Goal: Information Seeking & Learning: Learn about a topic

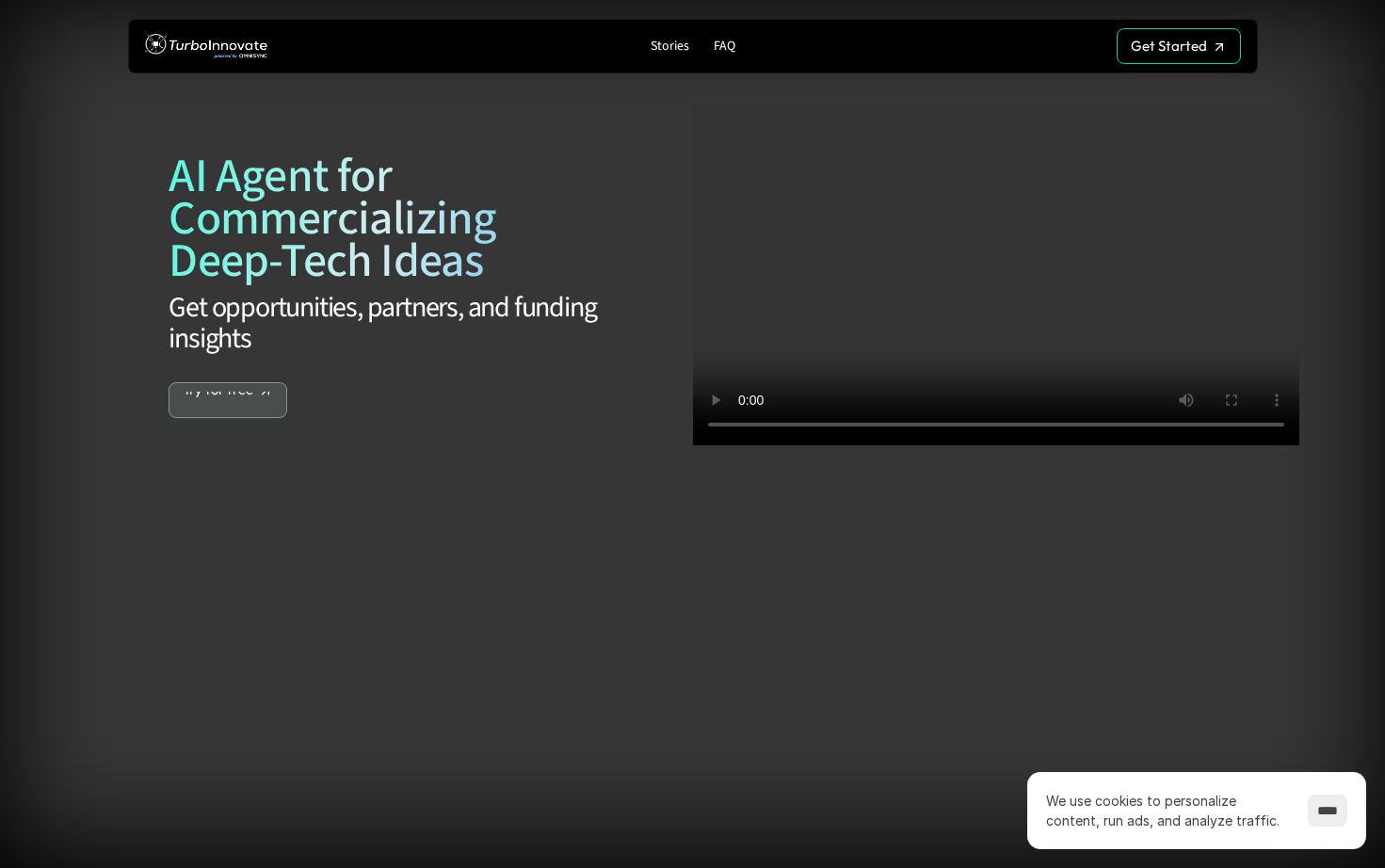
click at [235, 409] on p "Try for free" at bounding box center [217, 418] width 70 height 17
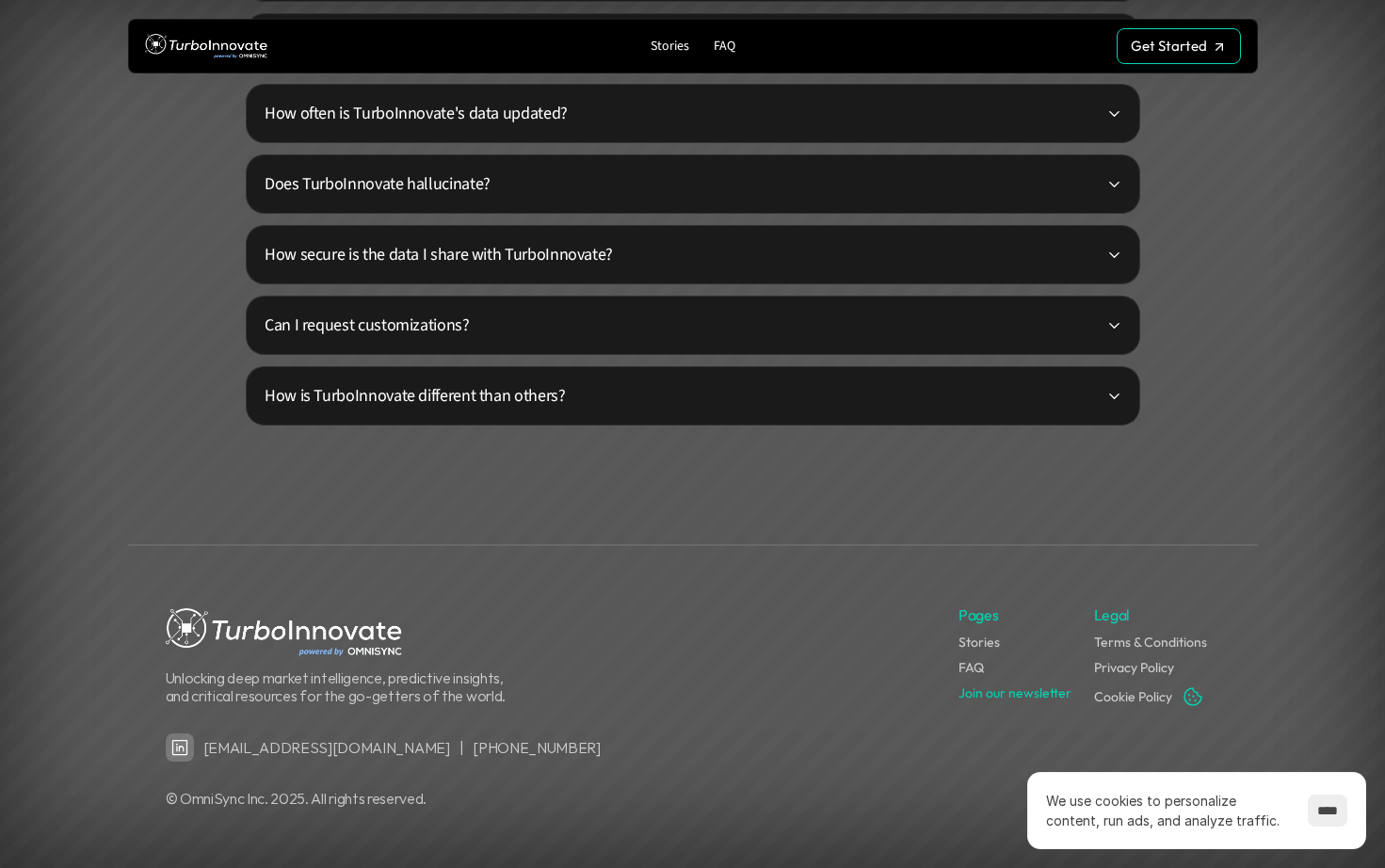
scroll to position [4685, 0]
click at [978, 671] on link "FAQ" at bounding box center [971, 666] width 25 height 17
click at [967, 644] on link "Stories" at bounding box center [979, 641] width 41 height 17
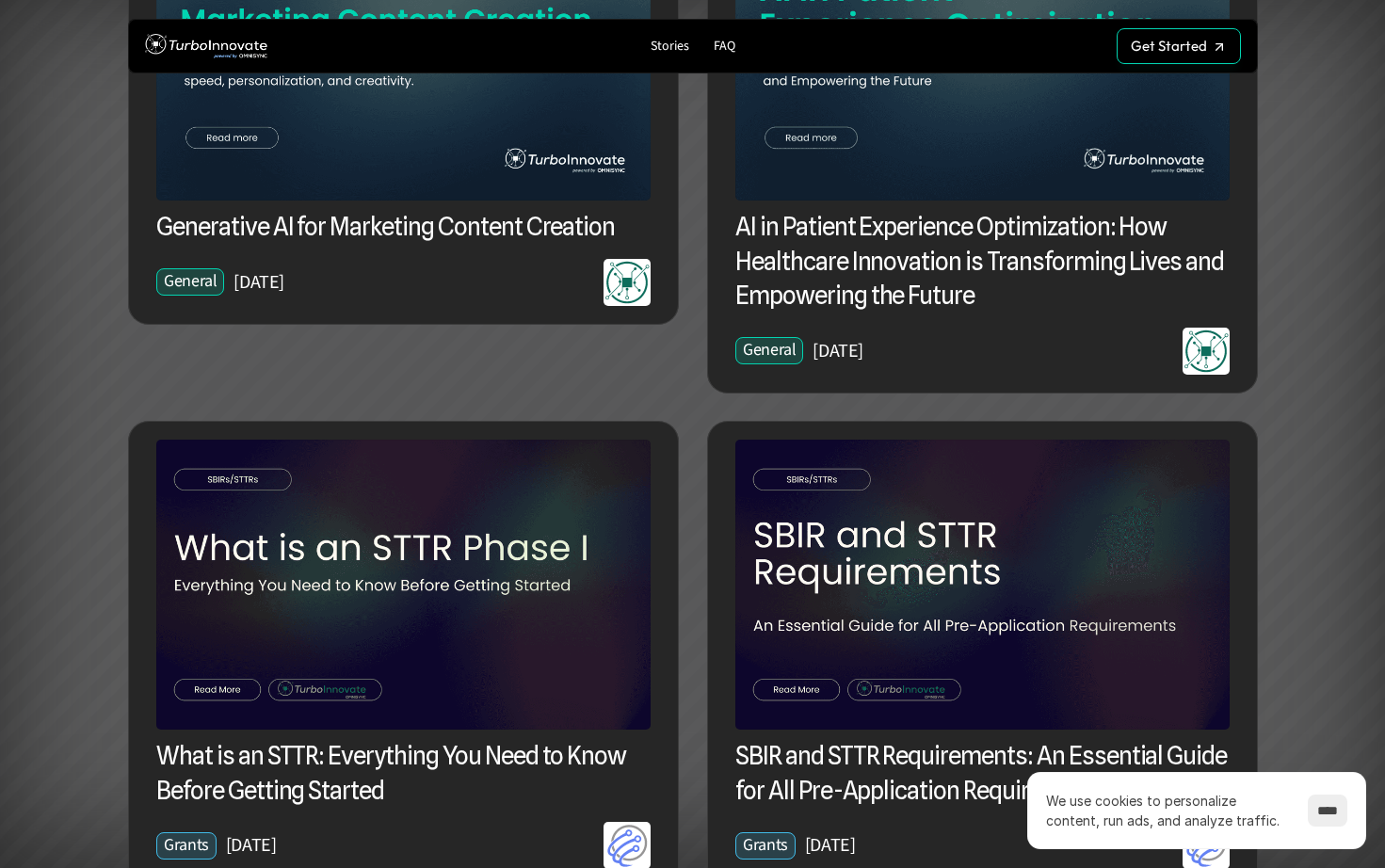
scroll to position [843, 0]
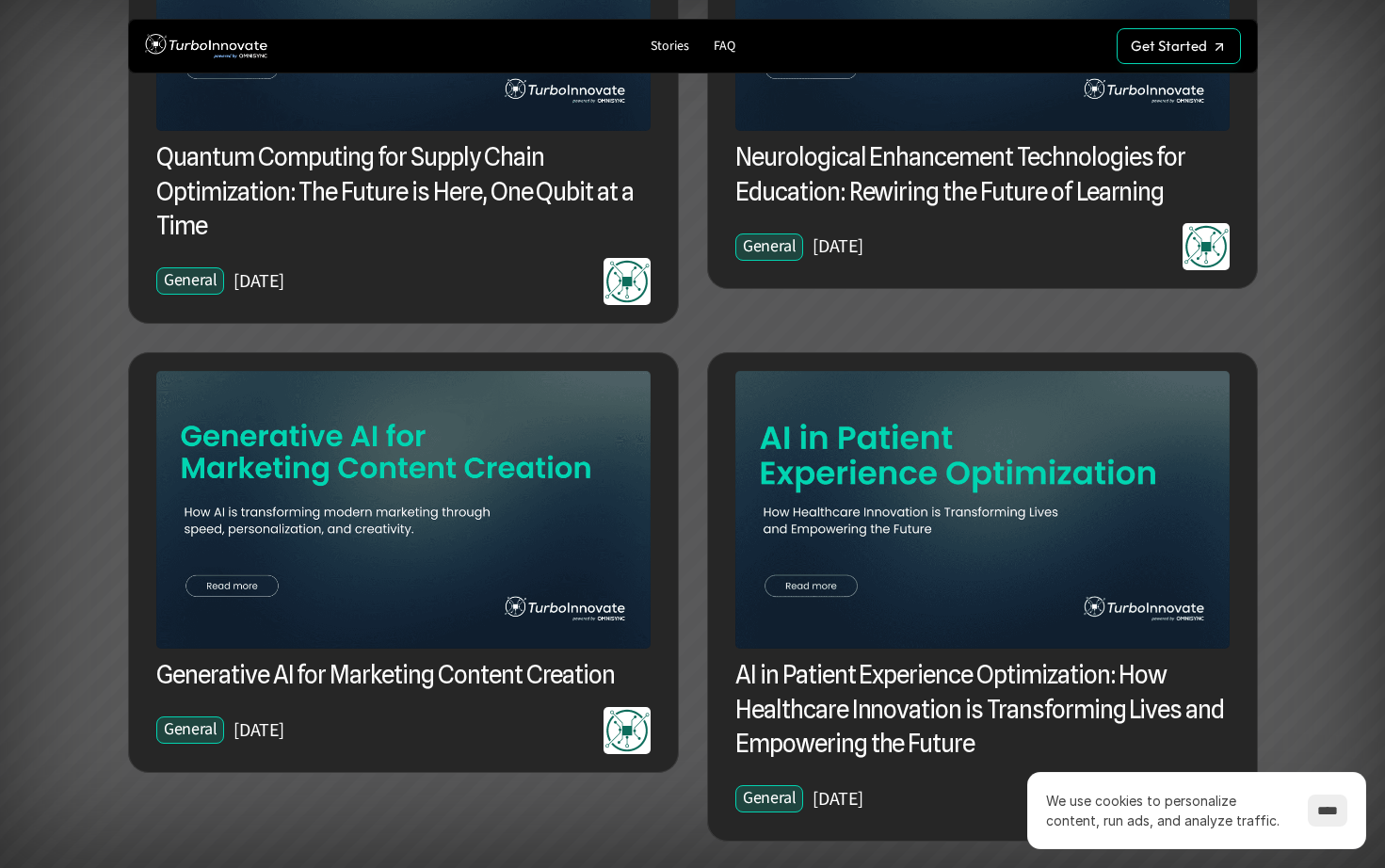
click at [979, 519] on img at bounding box center [982, 510] width 494 height 278
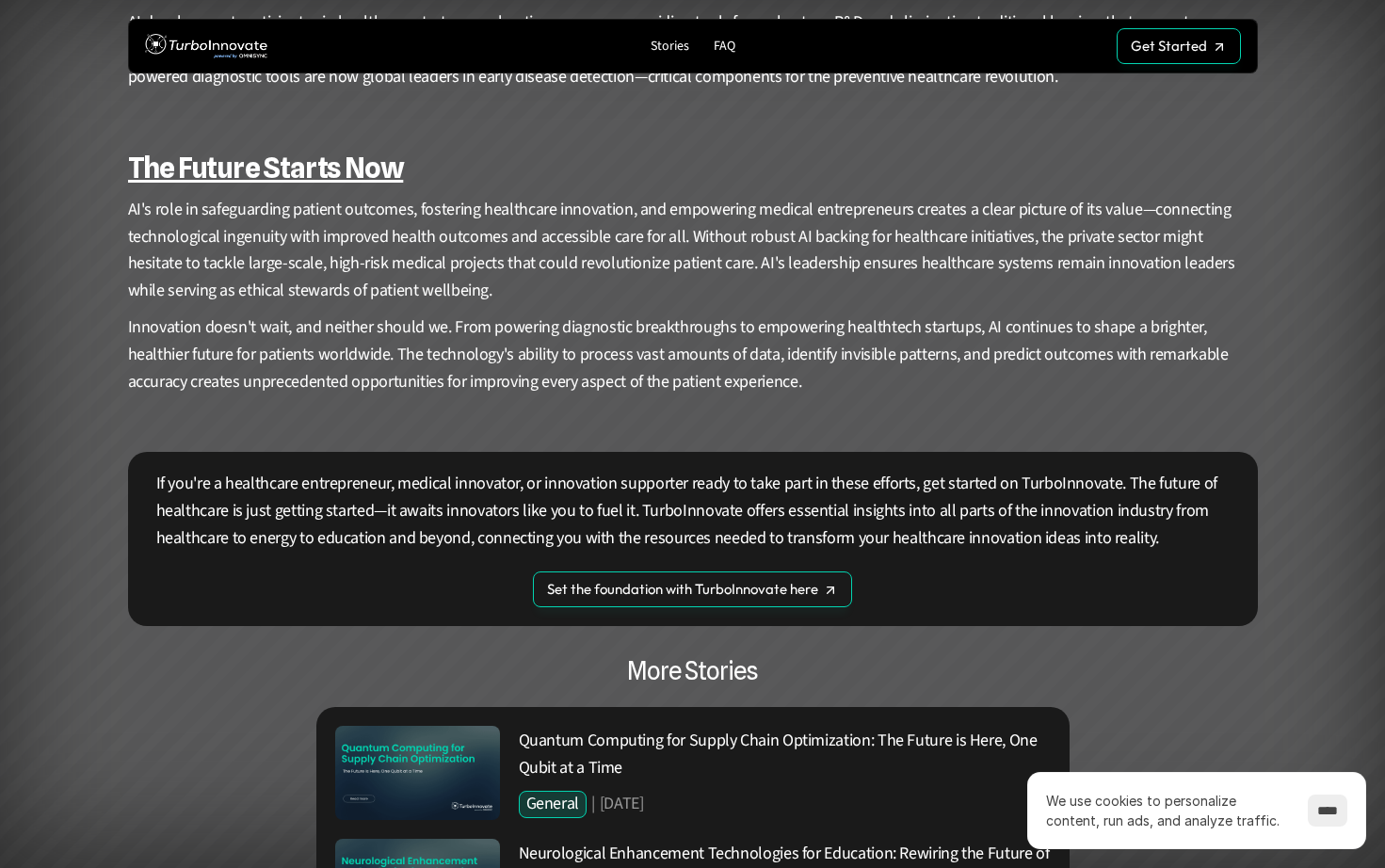
scroll to position [2578, 0]
click at [815, 736] on p "Quantum Computing for Supply Chain Optimization: The Future is Here, One Qubit …" at bounding box center [784, 754] width 531 height 55
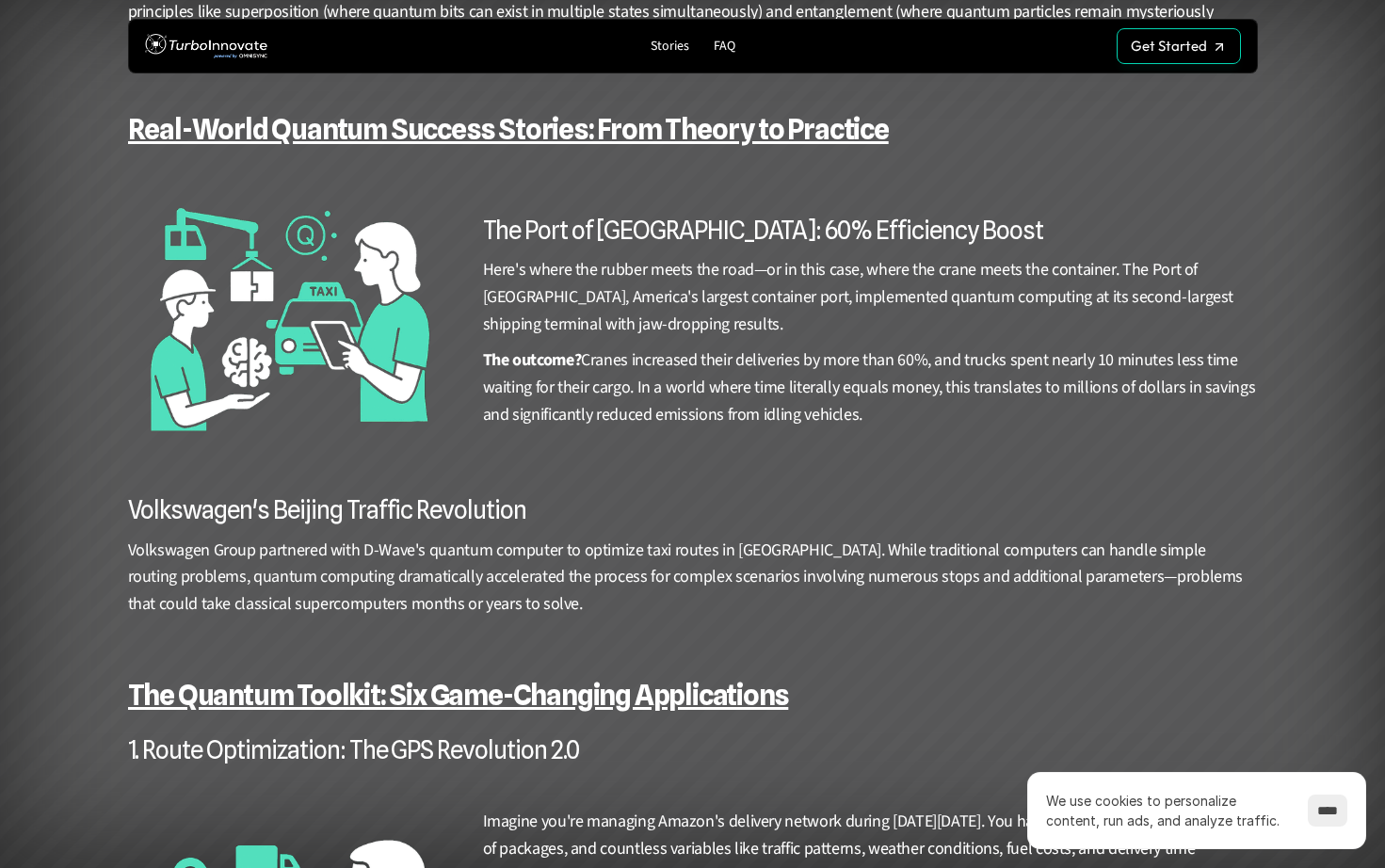
scroll to position [1254, 0]
